Goal: Browse casually: Explore the website without a specific task or goal

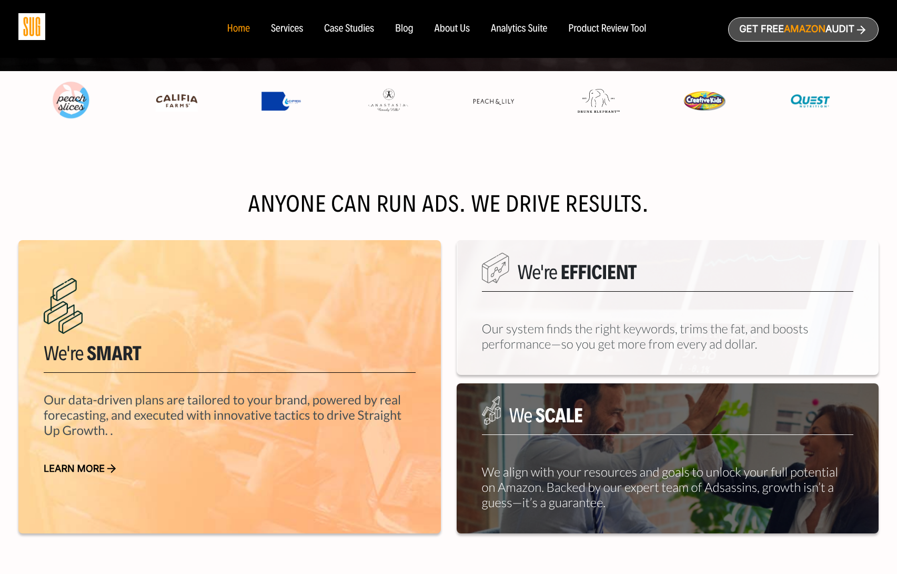
scroll to position [1218, 0]
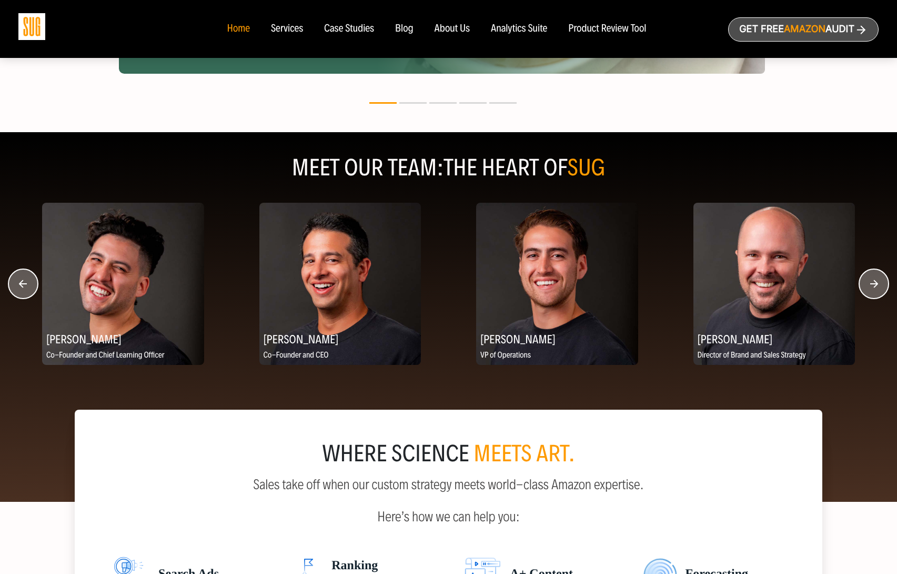
click at [867, 283] on circle "button" at bounding box center [873, 283] width 29 height 29
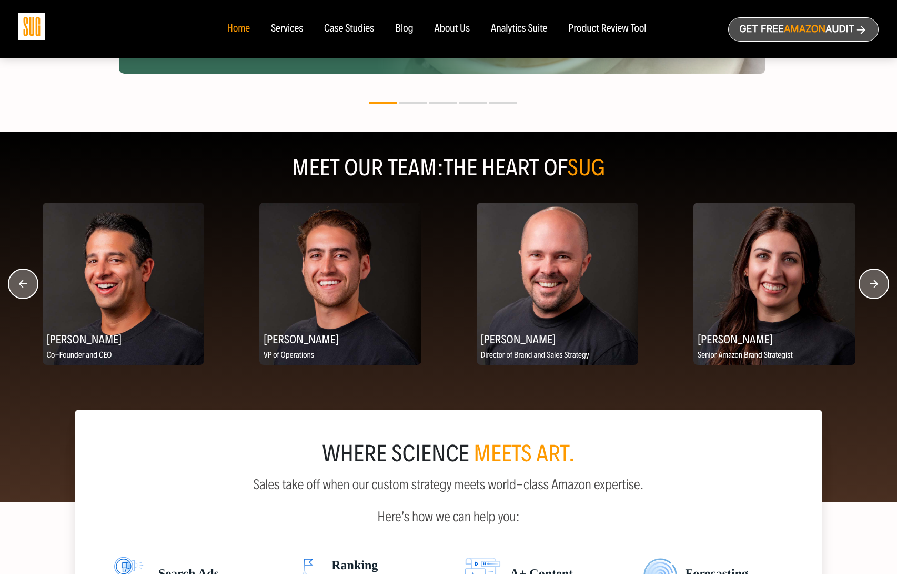
click at [867, 283] on circle "button" at bounding box center [873, 283] width 29 height 29
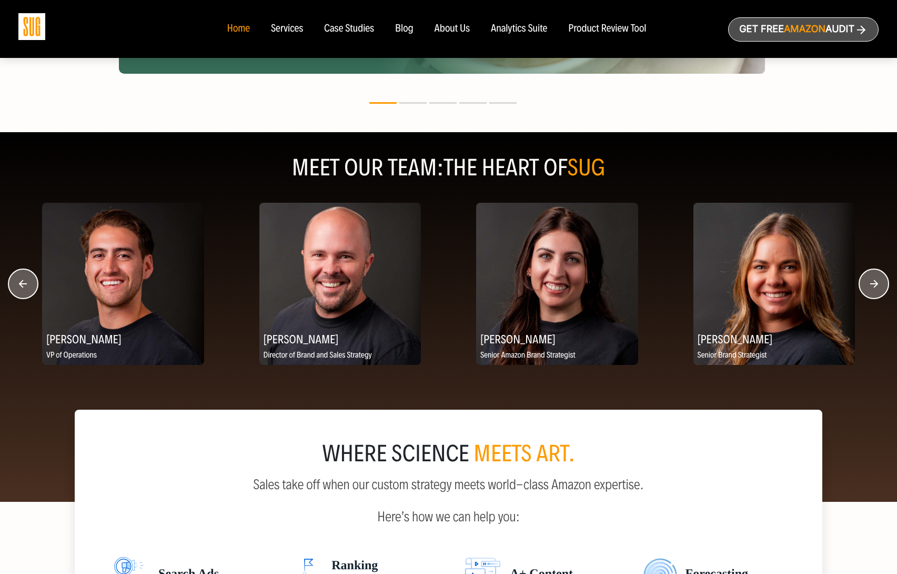
click at [867, 283] on circle "button" at bounding box center [873, 283] width 29 height 29
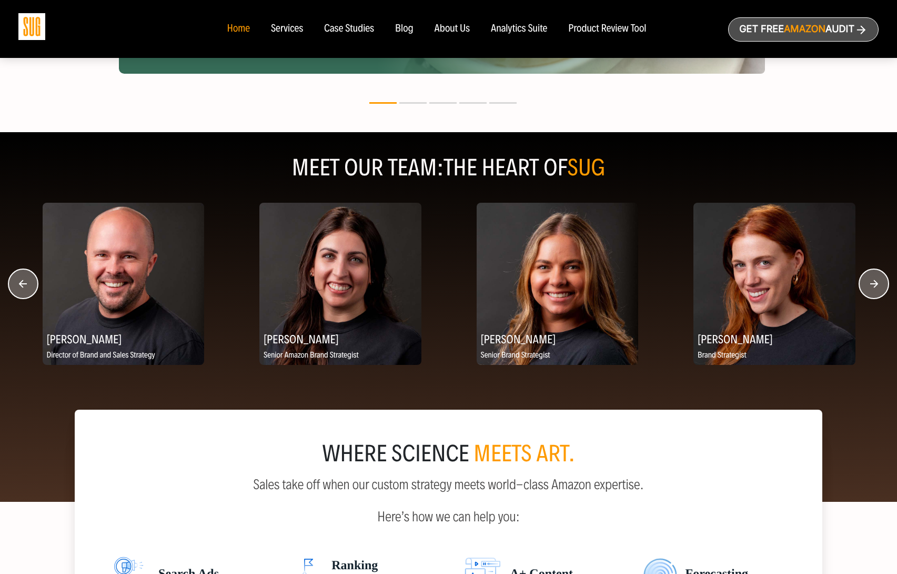
click at [867, 283] on circle "button" at bounding box center [873, 283] width 29 height 29
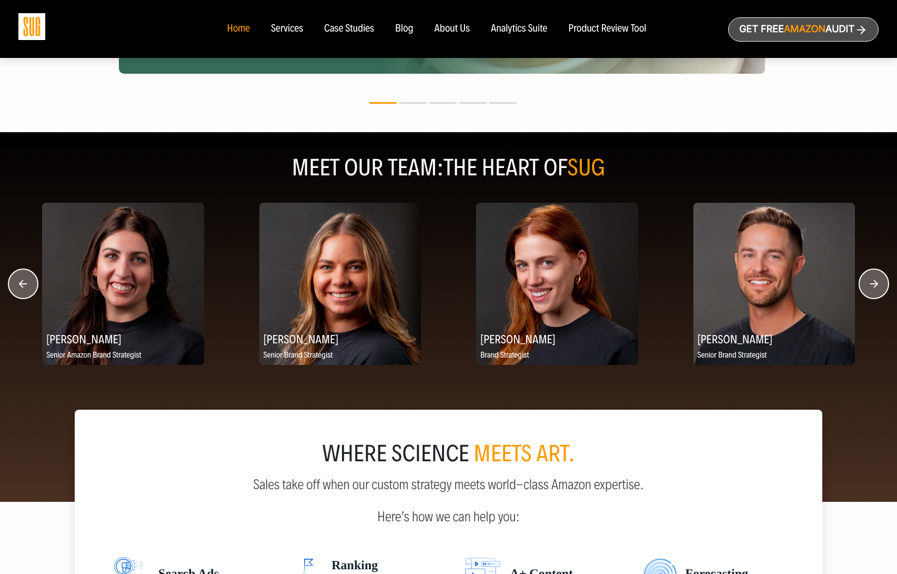
click at [867, 283] on circle "button" at bounding box center [873, 283] width 29 height 29
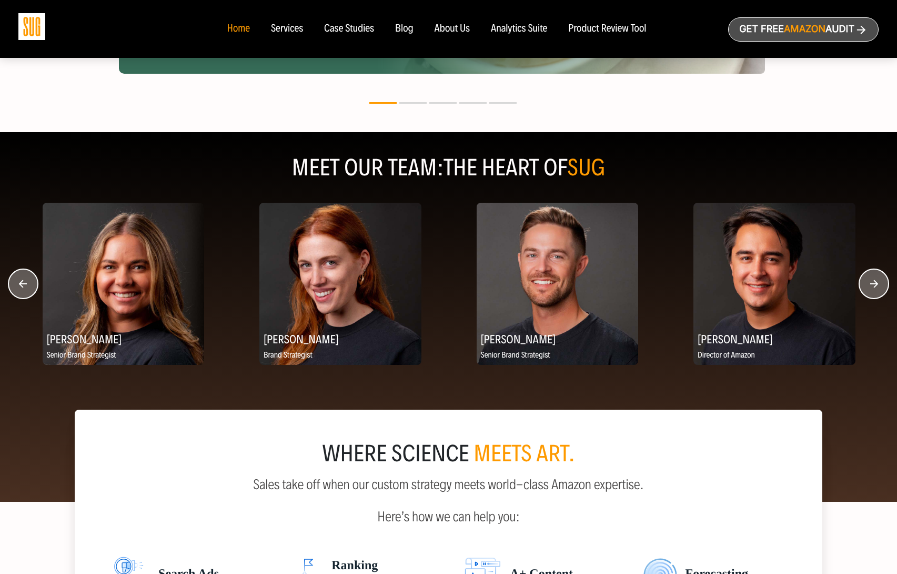
click at [867, 283] on circle "button" at bounding box center [873, 283] width 29 height 29
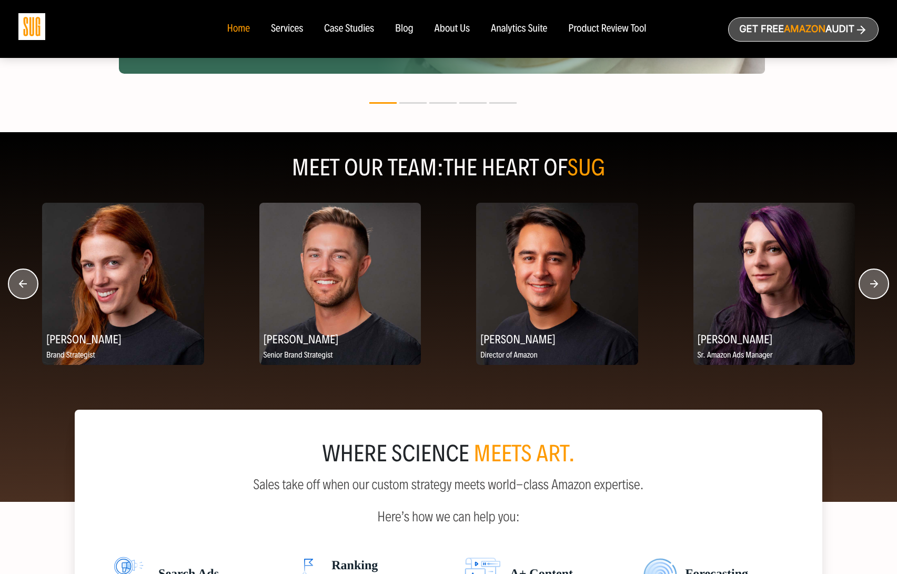
click at [867, 283] on circle "button" at bounding box center [873, 283] width 29 height 29
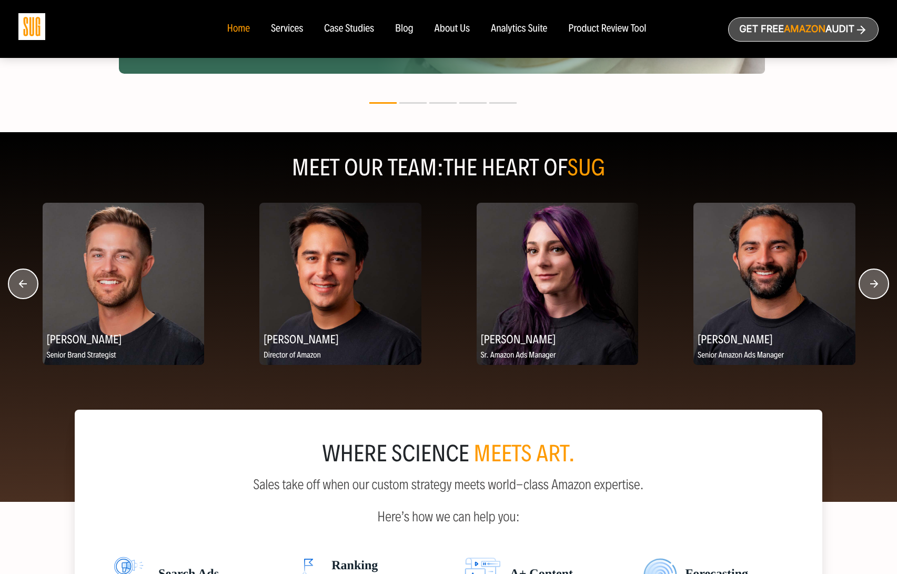
click at [867, 283] on circle "button" at bounding box center [873, 283] width 29 height 29
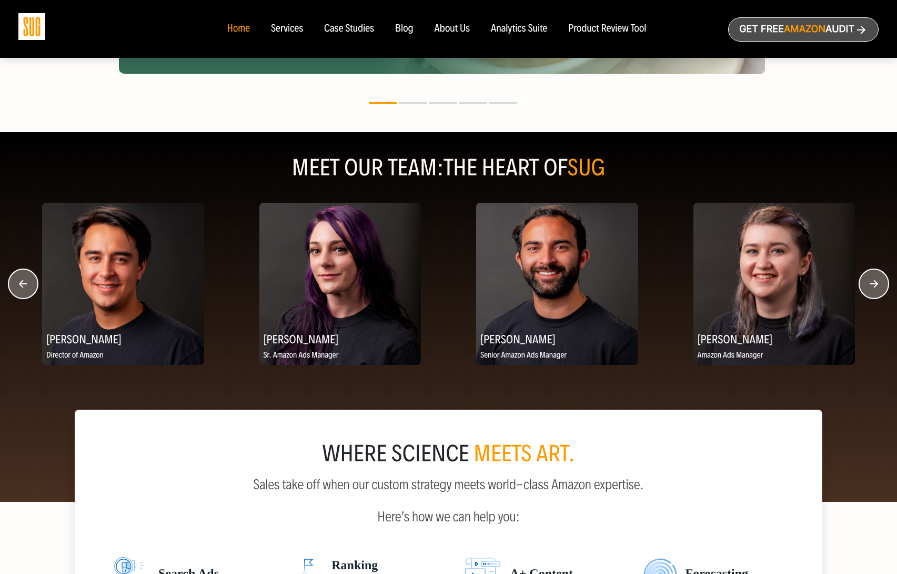
click at [867, 283] on circle "button" at bounding box center [873, 283] width 29 height 29
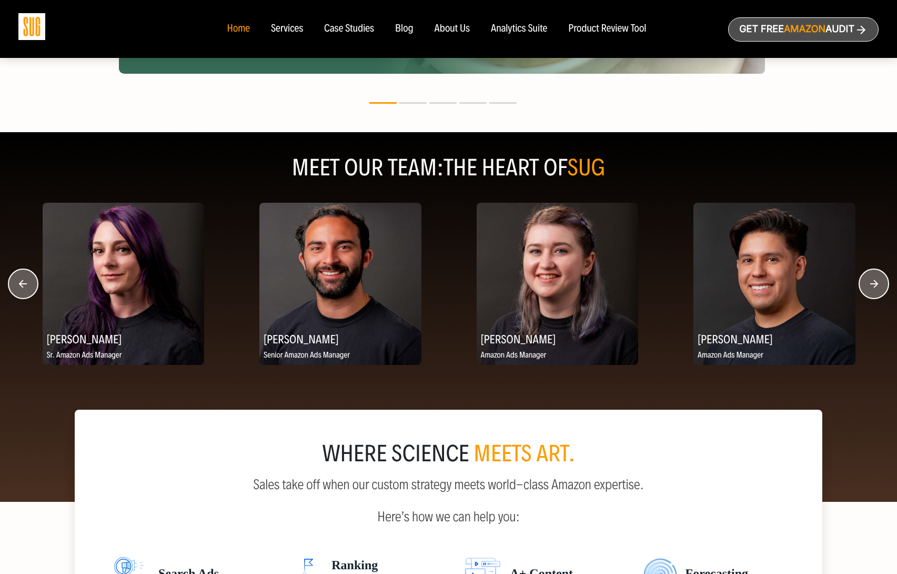
click at [867, 283] on circle "button" at bounding box center [873, 283] width 29 height 29
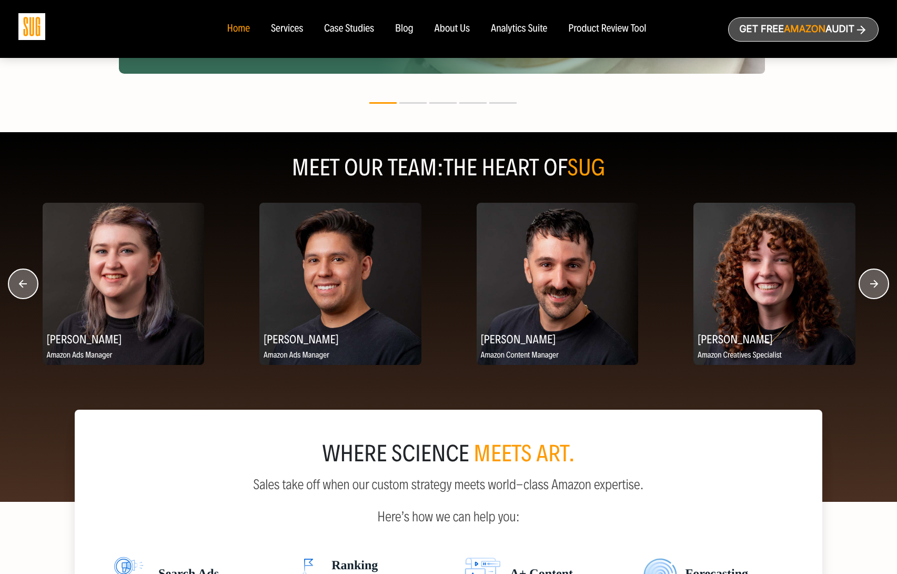
click at [867, 283] on circle "button" at bounding box center [873, 283] width 29 height 29
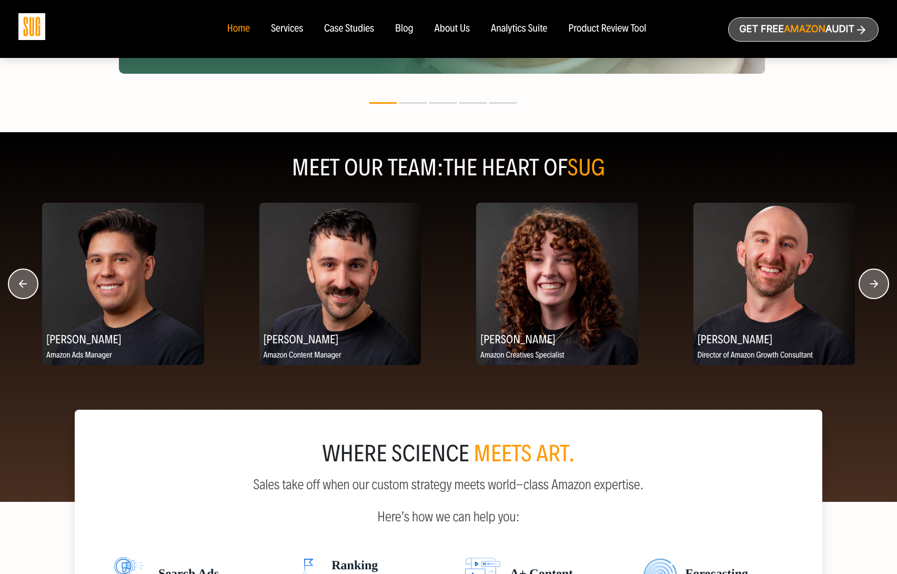
click at [867, 283] on circle "button" at bounding box center [873, 283] width 29 height 29
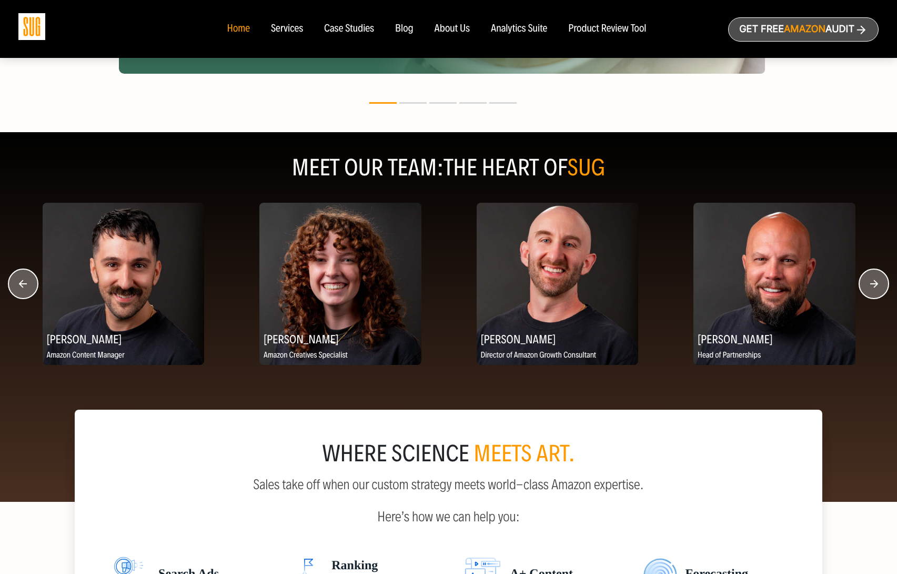
click at [871, 247] on div "[PERSON_NAME] Amazon Content Manager [PERSON_NAME] Amazon Creatives Specialist …" at bounding box center [150, 284] width 12023 height 162
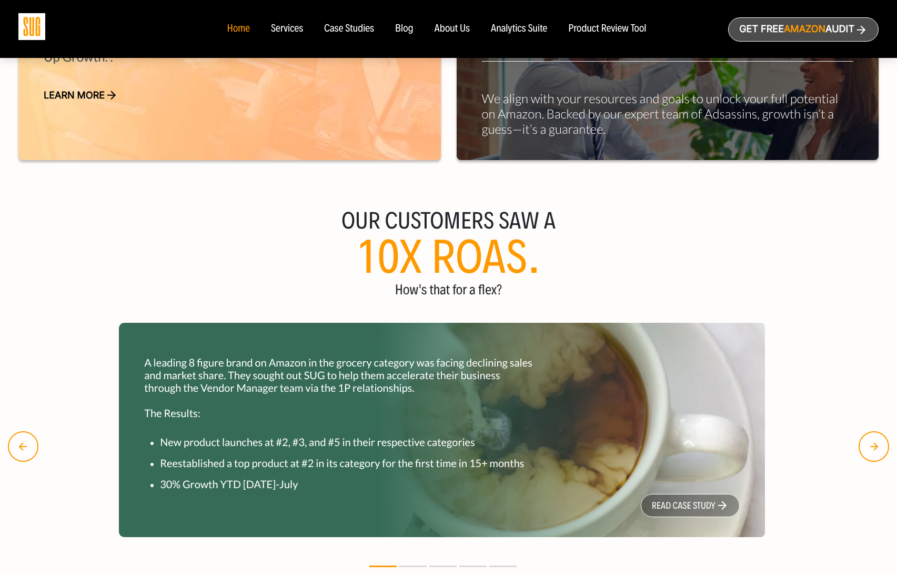
scroll to position [0, 0]
